Goal: Information Seeking & Learning: Learn about a topic

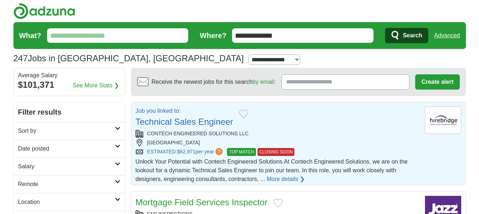
click at [206, 117] on link "Technical Sales Engineer" at bounding box center [185, 122] width 98 height 10
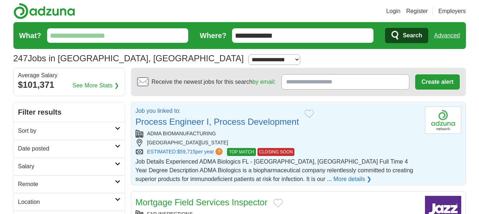
click at [174, 120] on link "Process Engineer I, Process Development" at bounding box center [218, 122] width 164 height 10
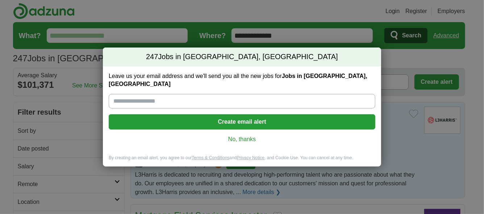
click at [239, 136] on link "No, thanks" at bounding box center [242, 139] width 255 height 8
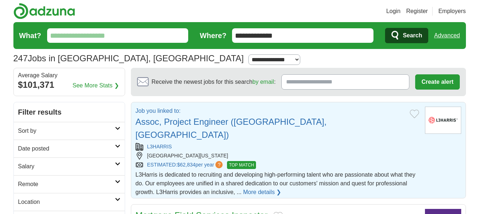
click at [227, 119] on link "Assoc, Project Engineer (West Palm Beach, FL)" at bounding box center [231, 128] width 191 height 23
